Goal: Task Accomplishment & Management: Complete application form

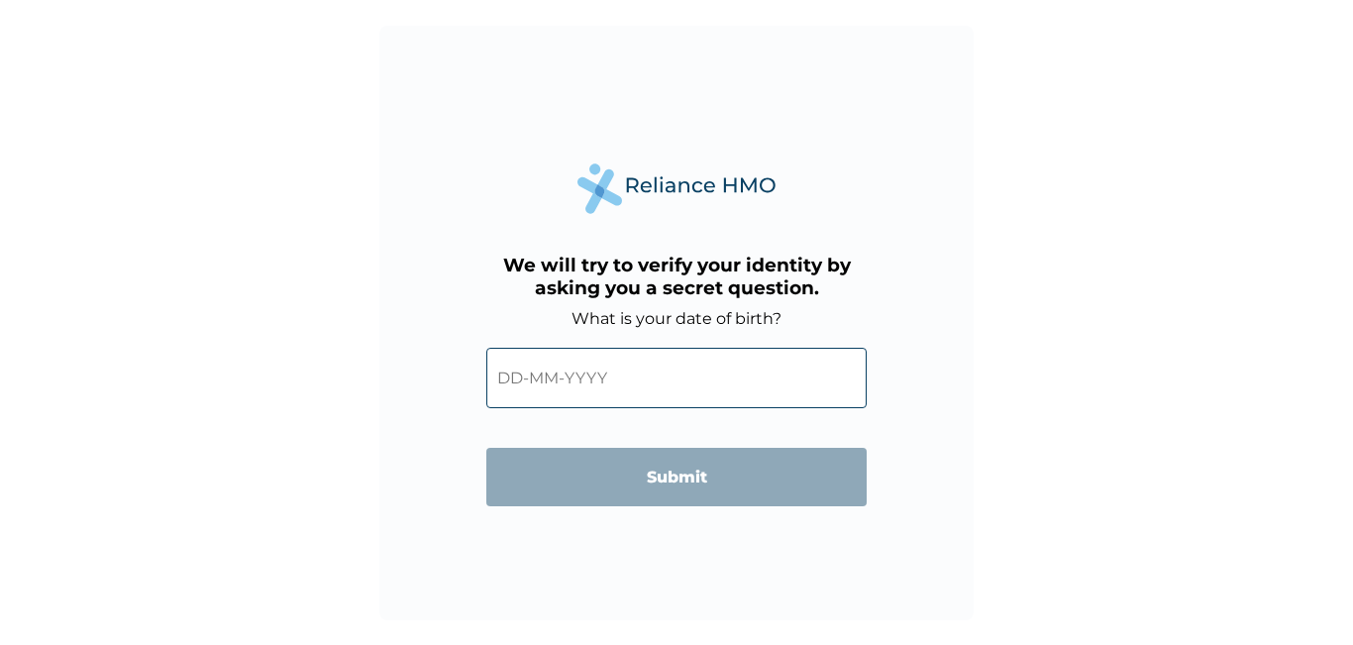
click at [724, 382] on input "text" at bounding box center [676, 378] width 380 height 60
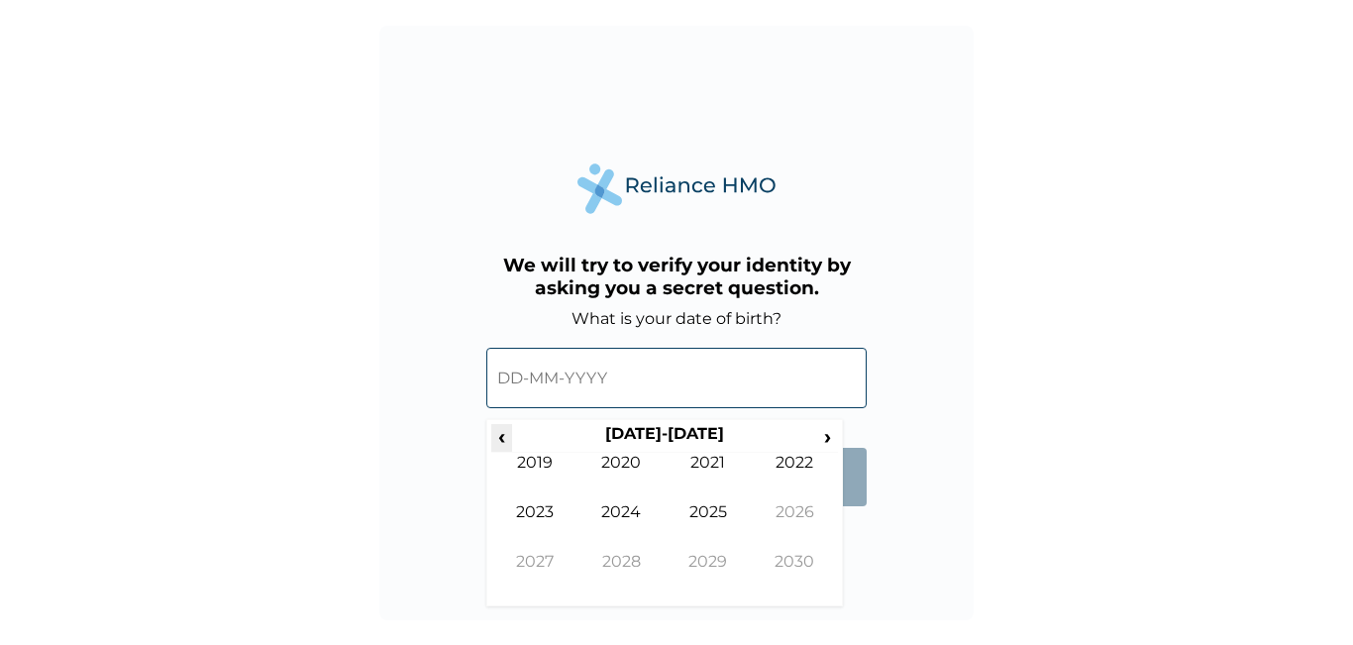
click at [503, 435] on span "‹" at bounding box center [501, 436] width 21 height 25
click at [596, 461] on td "2000" at bounding box center [621, 478] width 87 height 50
click at [622, 510] on td "Jun" at bounding box center [621, 527] width 87 height 50
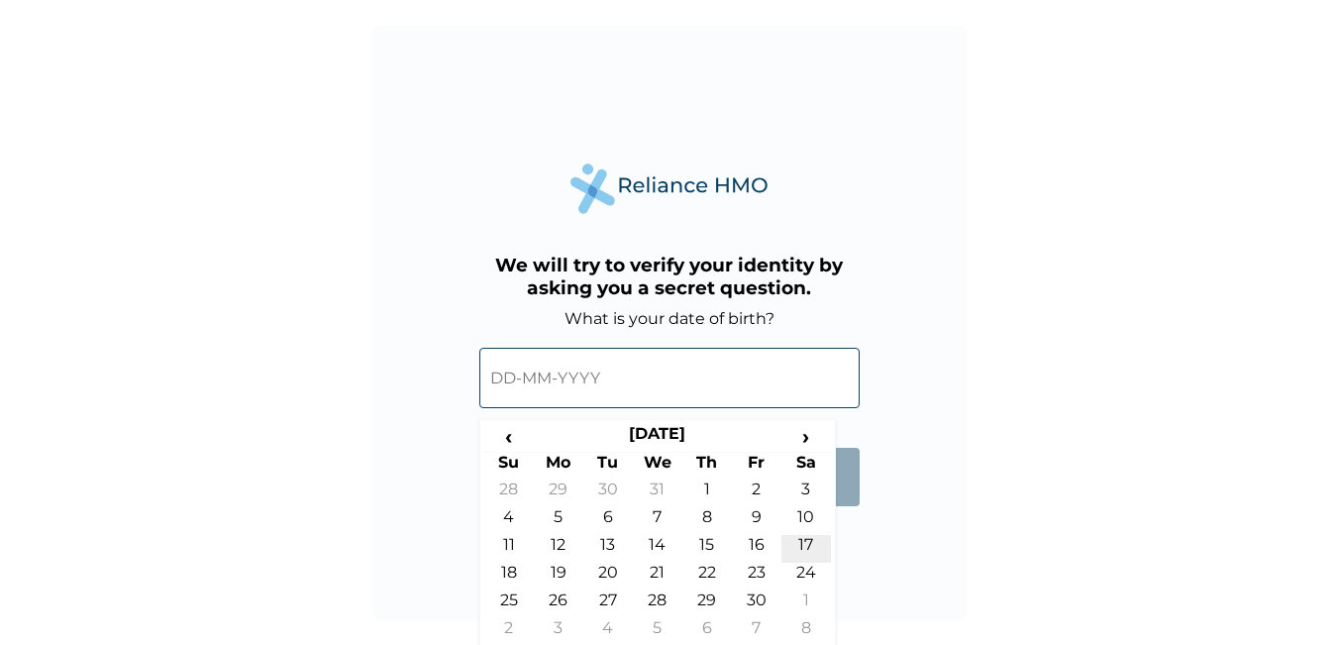
click at [795, 544] on td "17" at bounding box center [806, 549] width 50 height 28
type input "[DATE]"
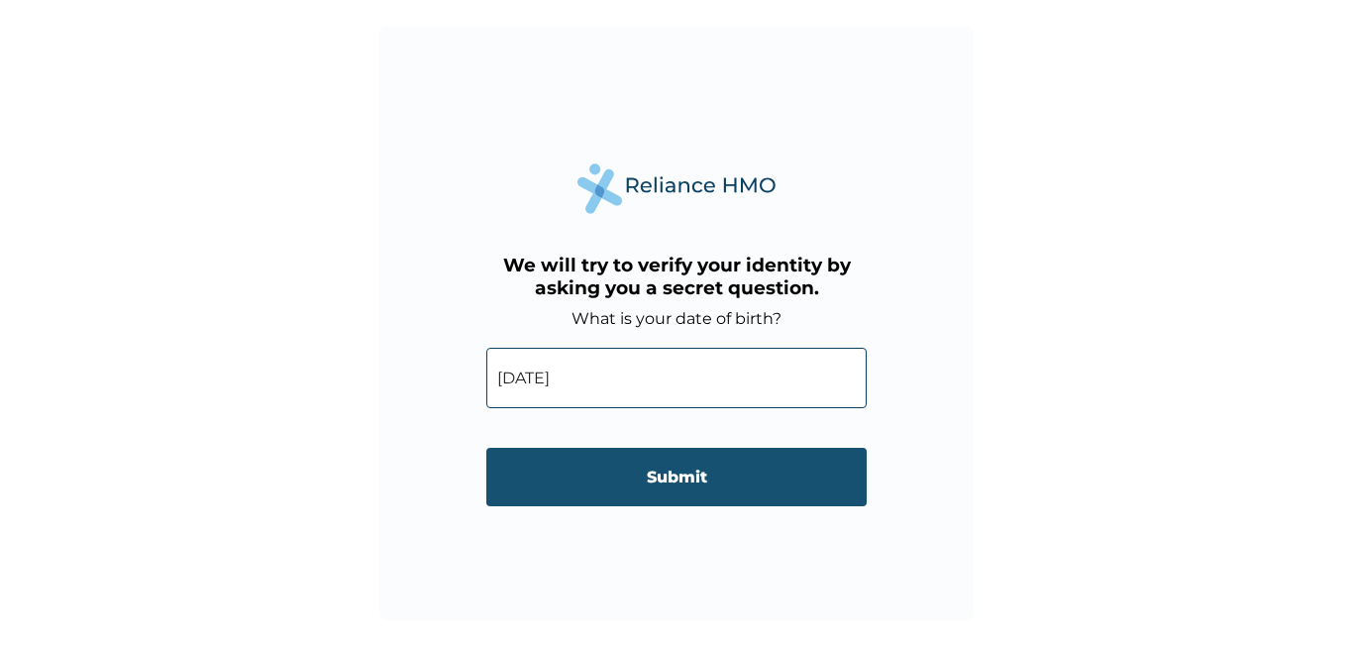
click at [760, 465] on input "Submit" at bounding box center [676, 477] width 380 height 58
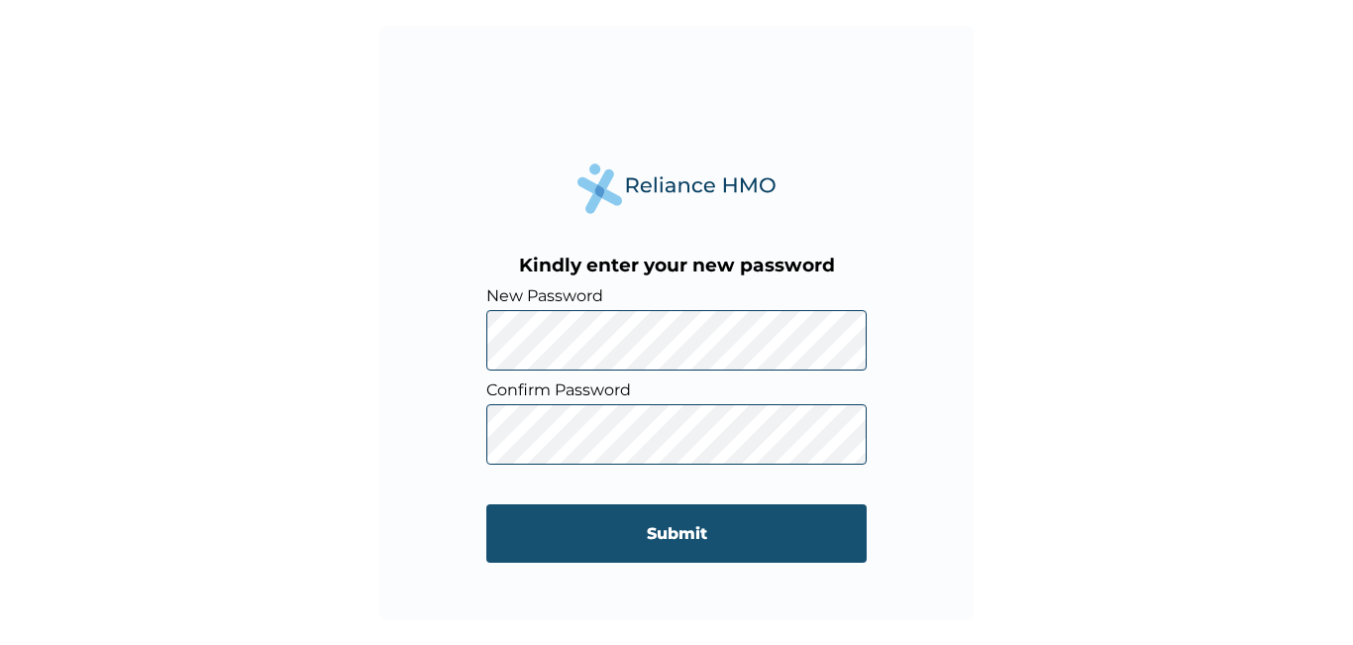
click at [714, 533] on input "Submit" at bounding box center [676, 533] width 380 height 58
